Goal: Information Seeking & Learning: Check status

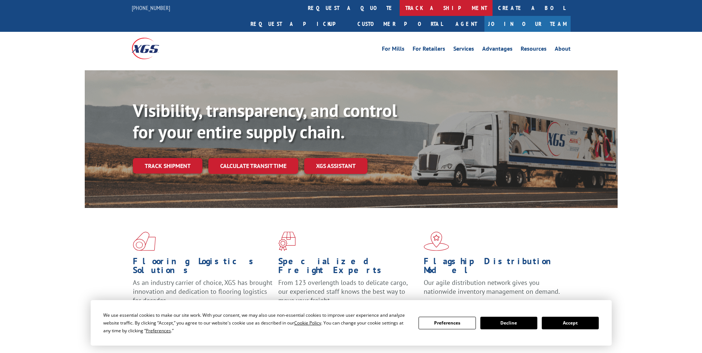
click at [399, 7] on link "track a shipment" at bounding box center [445, 8] width 93 height 16
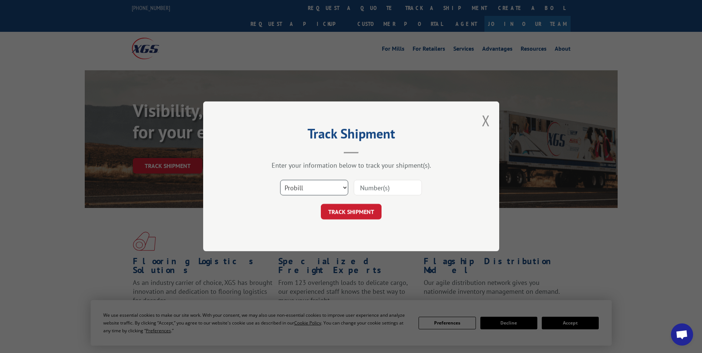
click at [343, 186] on select "Select category... Probill BOL PO" at bounding box center [314, 188] width 68 height 16
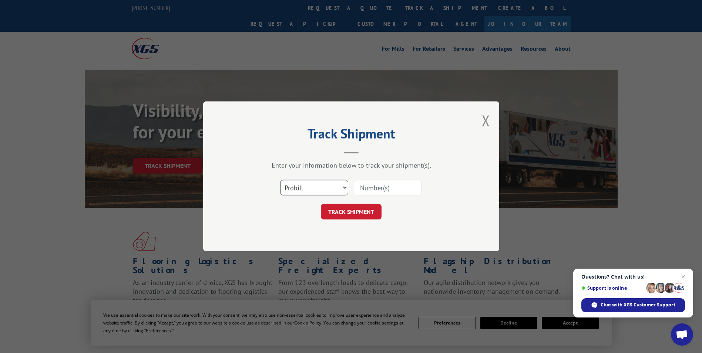
select select "bol"
click at [280, 180] on select "Select category... Probill BOL PO" at bounding box center [314, 188] width 68 height 16
click at [368, 189] on input at bounding box center [388, 188] width 68 height 16
paste input "6013339"
type input "6013339"
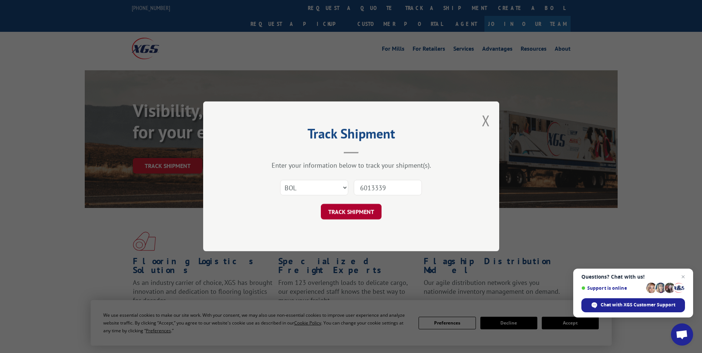
click at [333, 211] on button "TRACK SHIPMENT" at bounding box center [351, 212] width 61 height 16
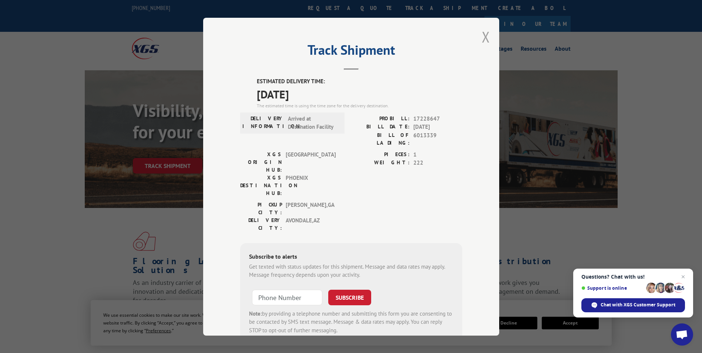
click at [484, 35] on button "Close modal" at bounding box center [486, 37] width 8 height 20
